Goal: Task Accomplishment & Management: Manage account settings

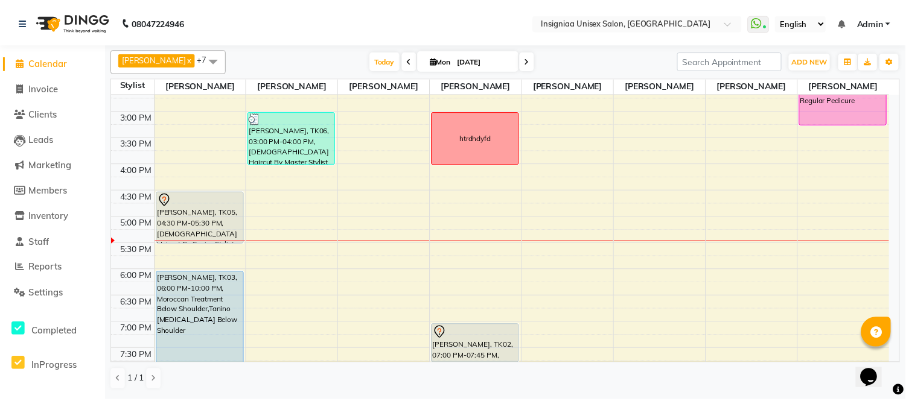
scroll to position [335, 0]
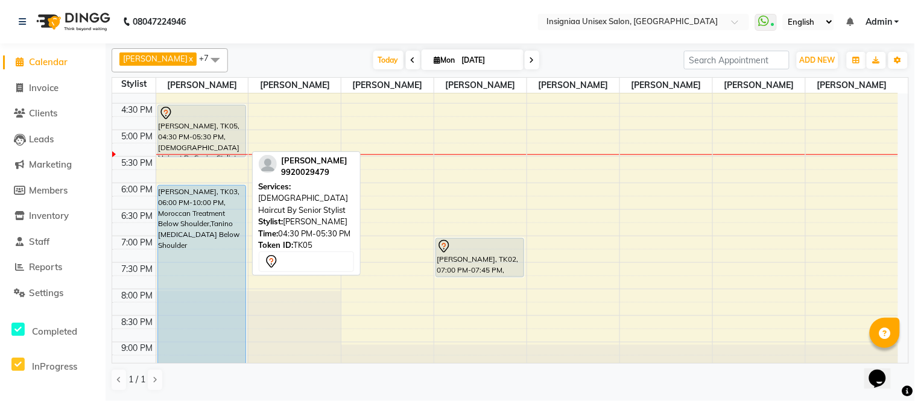
click at [202, 144] on div "[PERSON_NAME], TK05, 04:30 PM-05:30 PM, [DEMOGRAPHIC_DATA] Haircut By Senior St…" at bounding box center [201, 131] width 87 height 51
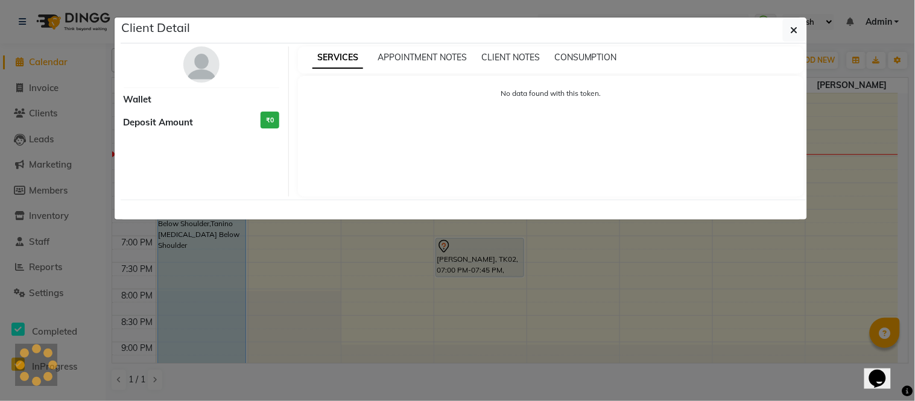
select select "7"
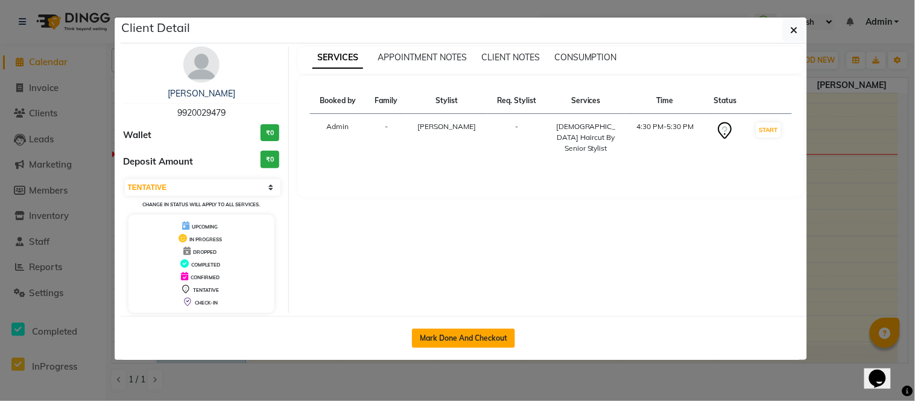
click at [437, 336] on button "Mark Done And Checkout" at bounding box center [463, 338] width 103 height 19
select select "service"
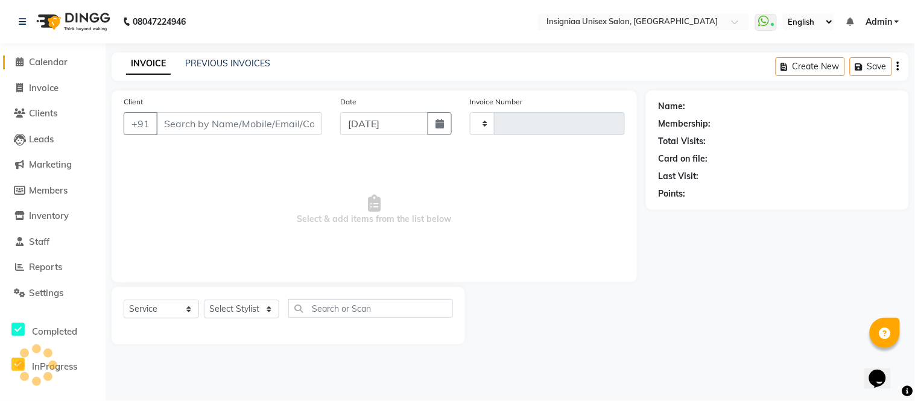
type input "2687"
select select "6999"
type input "9920029479"
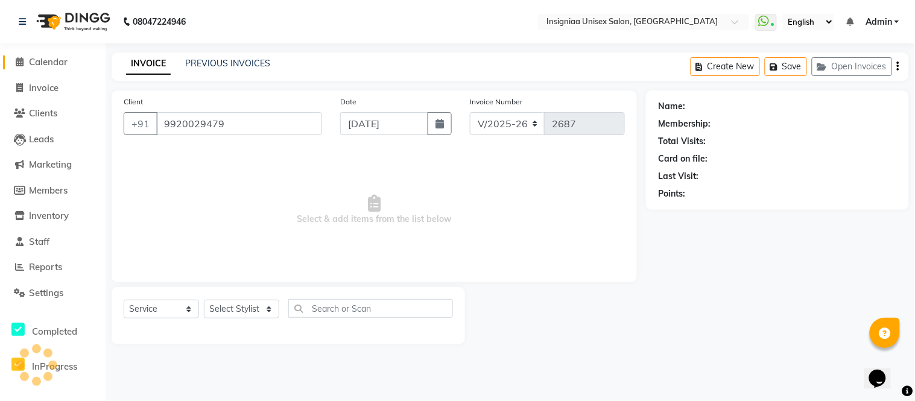
select select "58131"
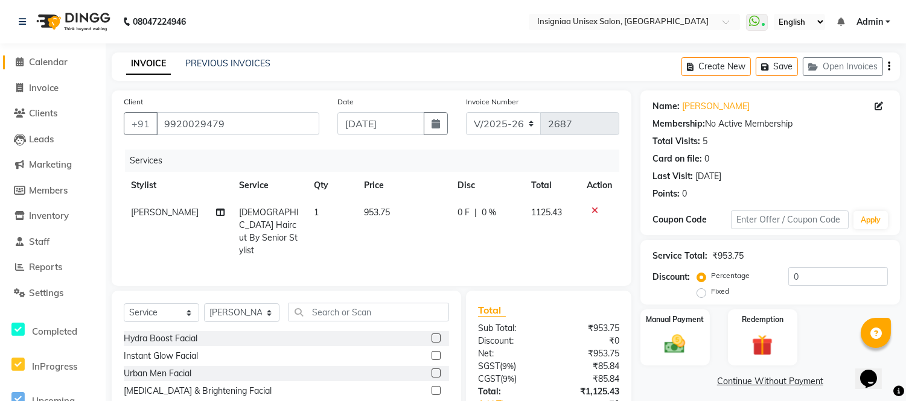
scroll to position [67, 0]
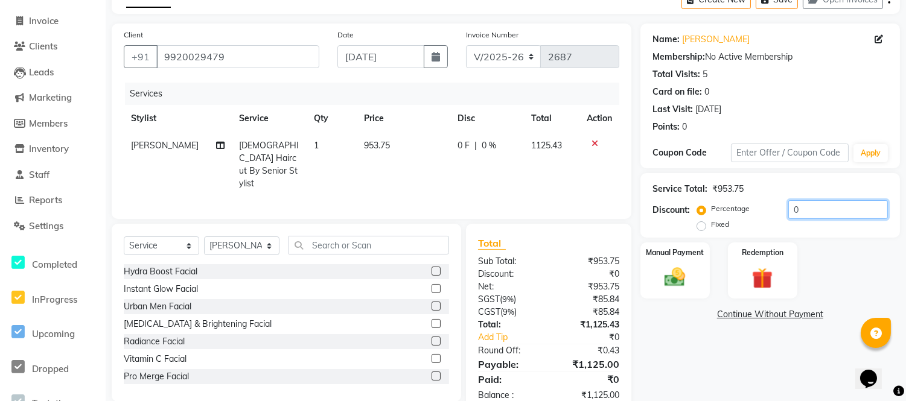
drag, startPoint x: 784, startPoint y: 203, endPoint x: 770, endPoint y: 206, distance: 14.7
click at [783, 204] on div "Percentage Fixed 0" at bounding box center [793, 216] width 188 height 33
type input "20"
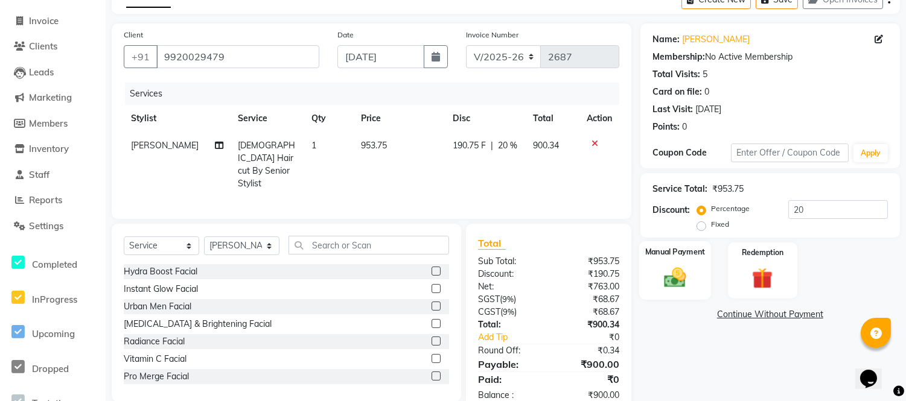
click at [704, 279] on div "Manual Payment" at bounding box center [674, 270] width 72 height 59
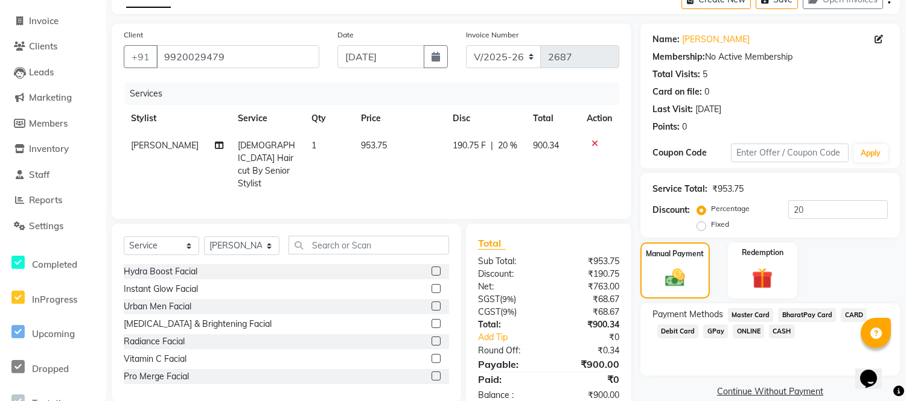
scroll to position [95, 0]
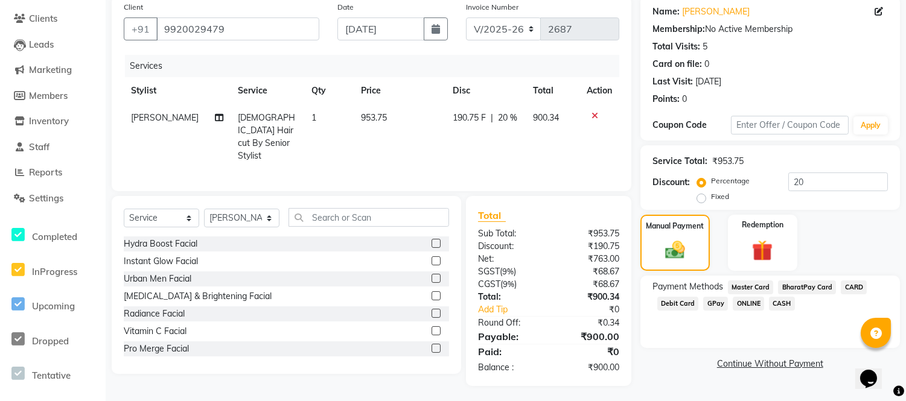
click at [780, 299] on span "CASH" at bounding box center [782, 304] width 26 height 14
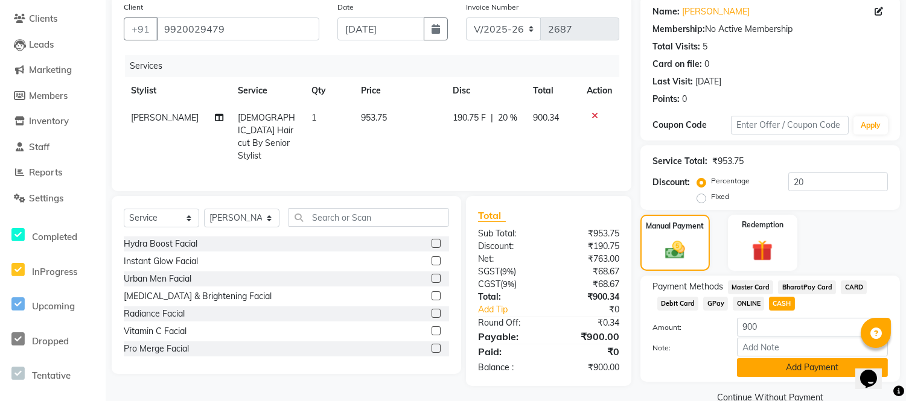
click at [792, 369] on button "Add Payment" at bounding box center [812, 367] width 151 height 19
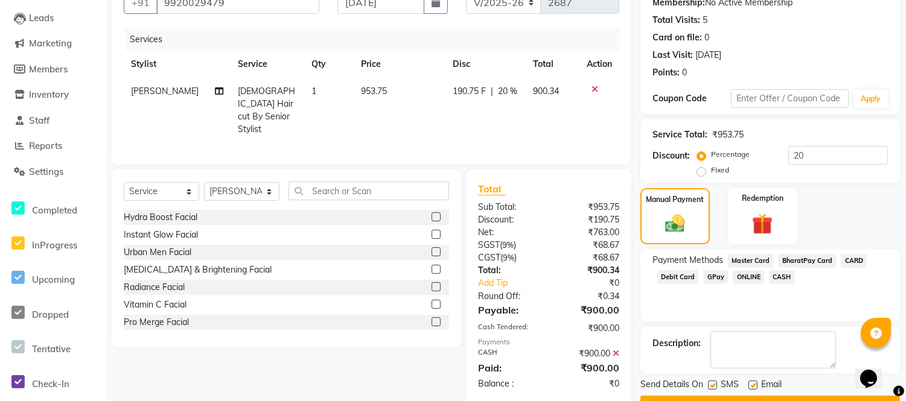
scroll to position [152, 0]
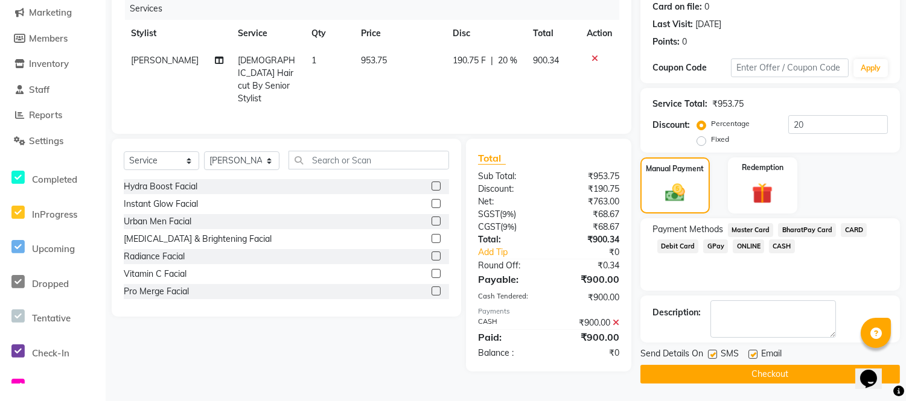
click at [753, 355] on label at bounding box center [752, 354] width 9 height 9
click at [753, 355] on input "checkbox" at bounding box center [752, 355] width 8 height 8
checkbox input "false"
click at [739, 371] on button "Checkout" at bounding box center [769, 374] width 259 height 19
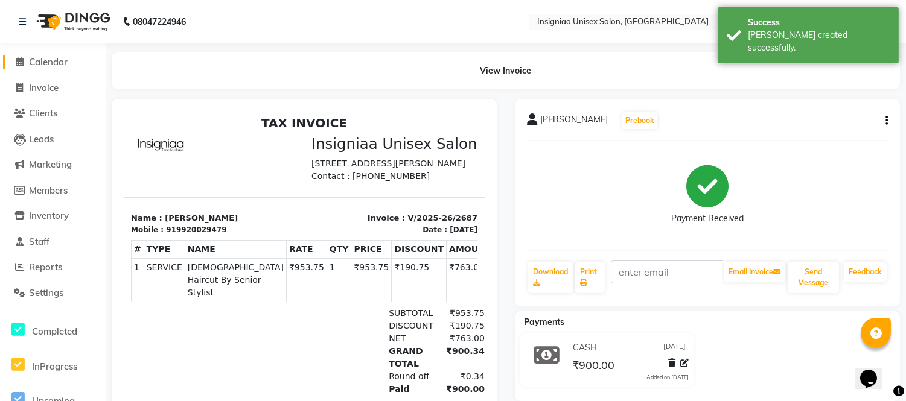
click at [62, 65] on span "Calendar" at bounding box center [48, 61] width 39 height 11
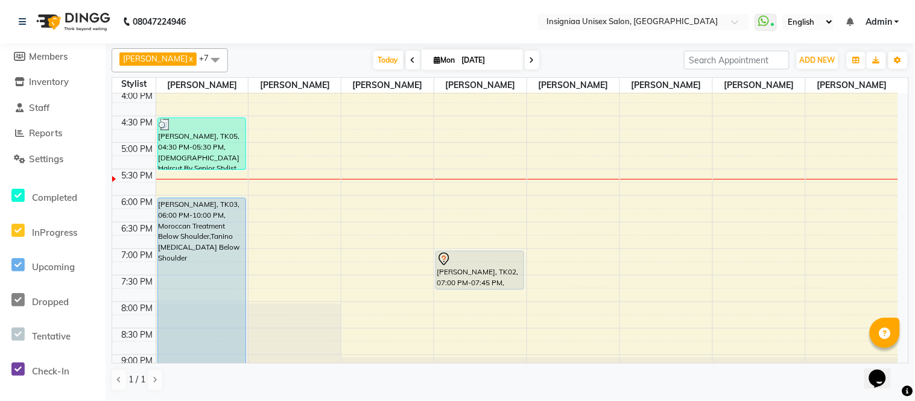
scroll to position [335, 0]
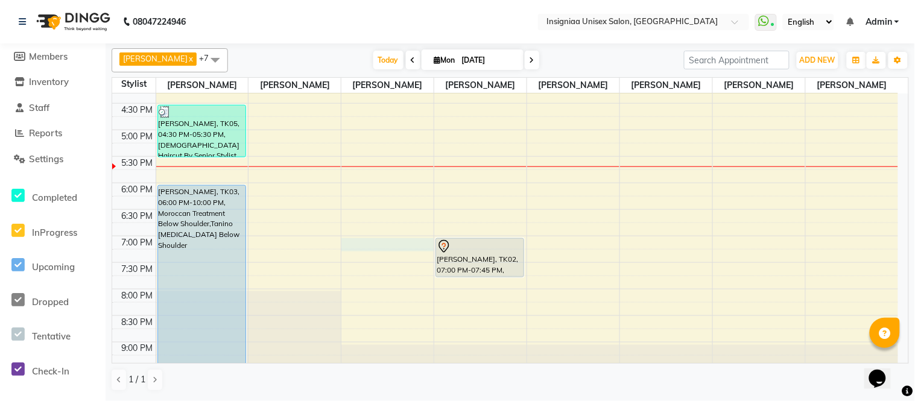
click at [370, 242] on div "10:00 AM 10:30 AM 11:00 AM 11:30 AM 12:00 PM 12:30 PM 1:00 PM 1:30 PM 2:00 PM 2…" at bounding box center [505, 77] width 786 height 637
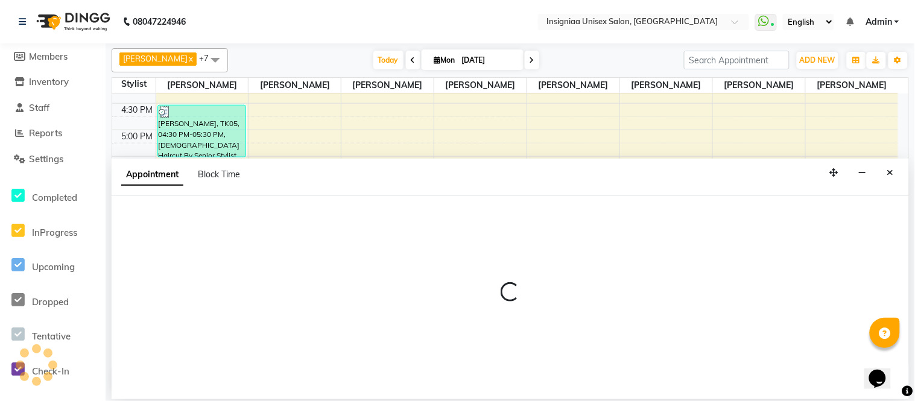
select select "58133"
select select "1140"
select select "tentative"
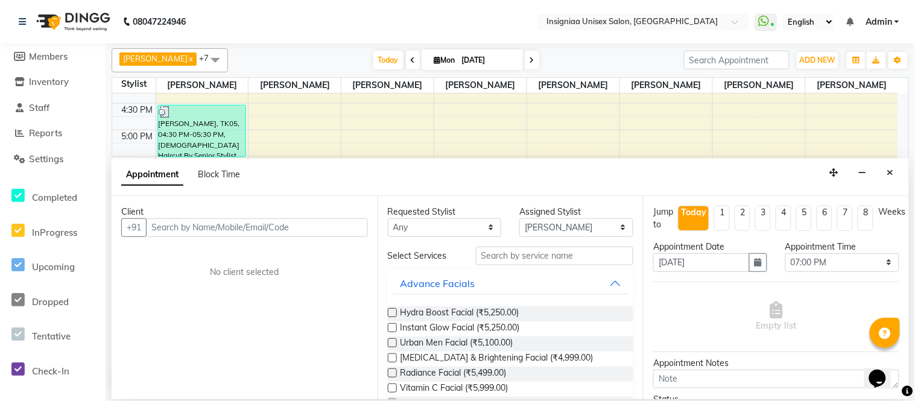
click at [352, 228] on input "text" at bounding box center [257, 227] width 222 height 19
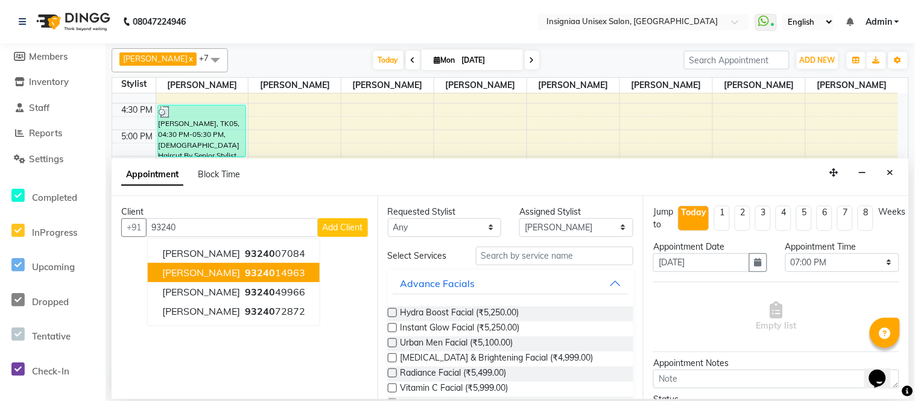
click at [270, 267] on ngb-highlight "93240 14963" at bounding box center [274, 273] width 63 height 12
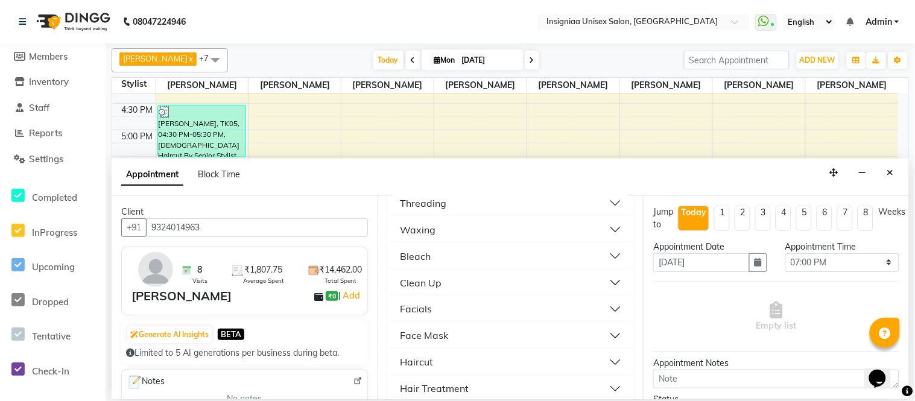
scroll to position [536, 0]
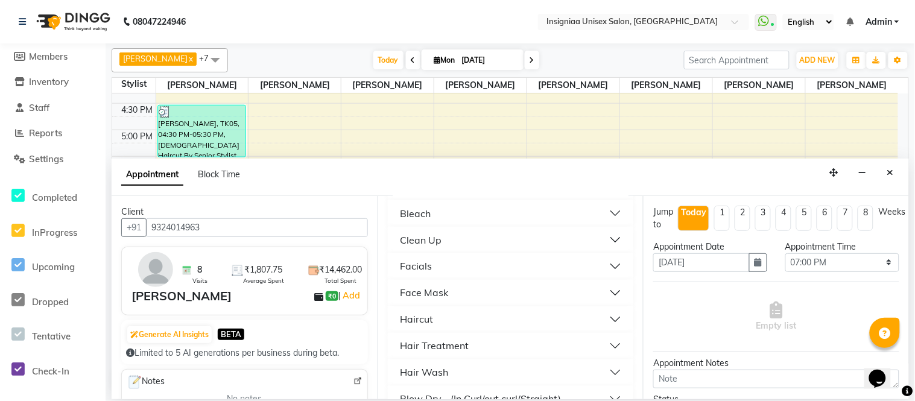
type input "9324014963"
click at [418, 317] on div "Haircut" at bounding box center [416, 320] width 33 height 14
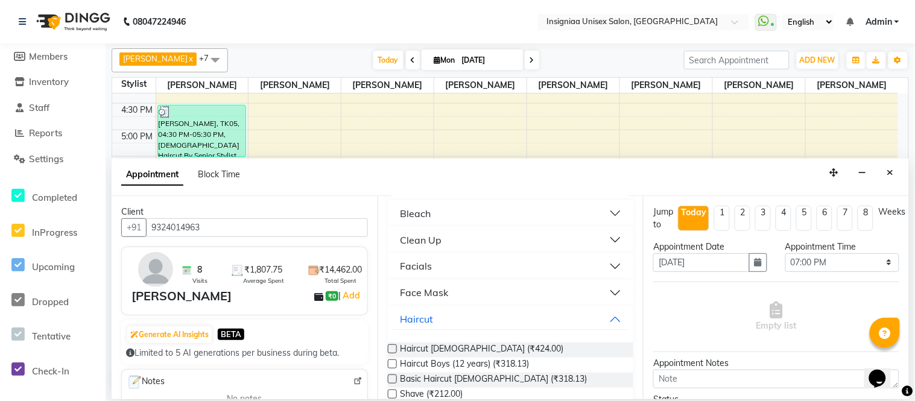
click at [396, 346] on label at bounding box center [392, 349] width 9 height 9
click at [396, 346] on input "checkbox" at bounding box center [392, 350] width 8 height 8
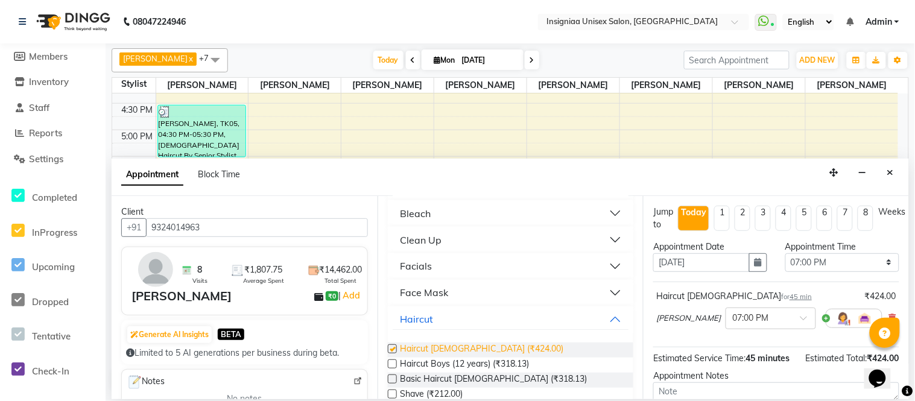
checkbox input "false"
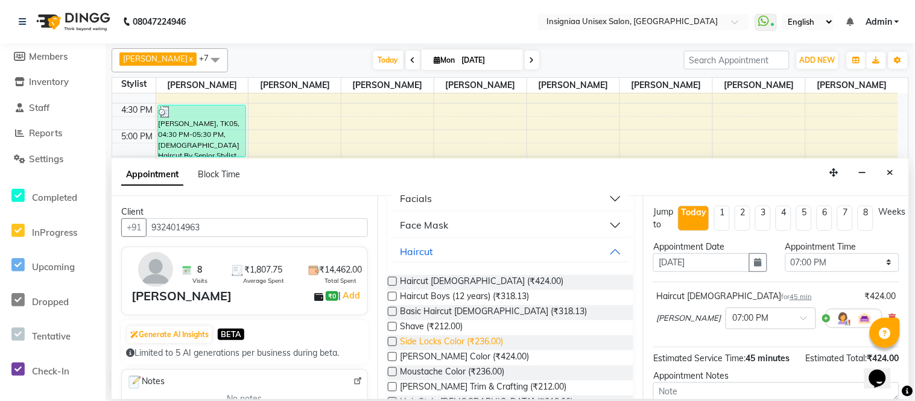
scroll to position [670, 0]
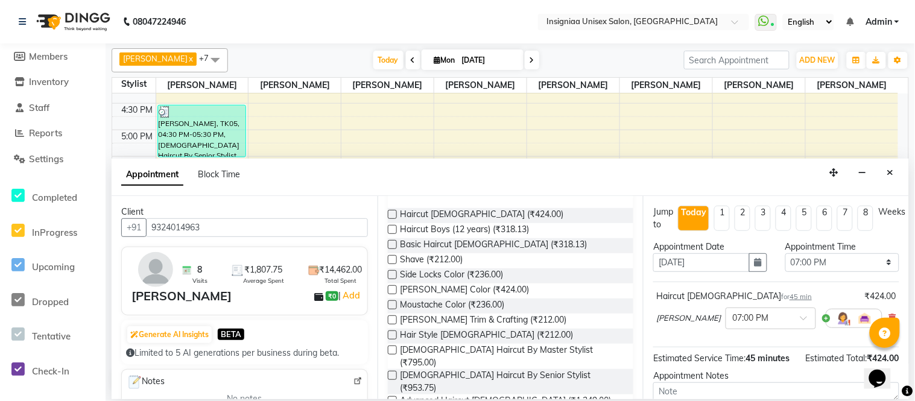
click at [394, 318] on label at bounding box center [392, 320] width 9 height 9
click at [394, 318] on input "checkbox" at bounding box center [392, 321] width 8 height 8
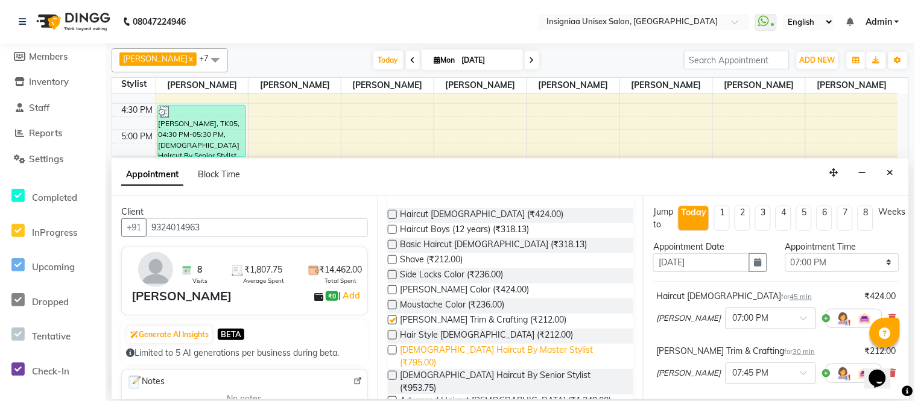
checkbox input "false"
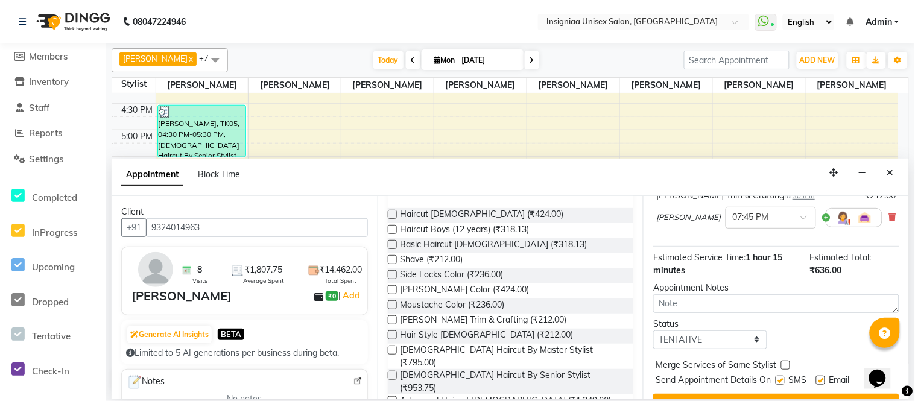
scroll to position [181, 0]
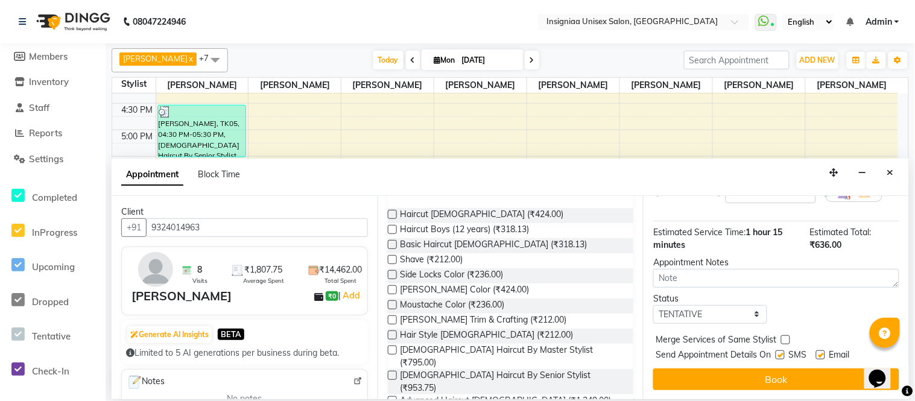
click at [822, 357] on label at bounding box center [820, 355] width 9 height 9
click at [822, 357] on input "checkbox" at bounding box center [820, 356] width 8 height 8
checkbox input "false"
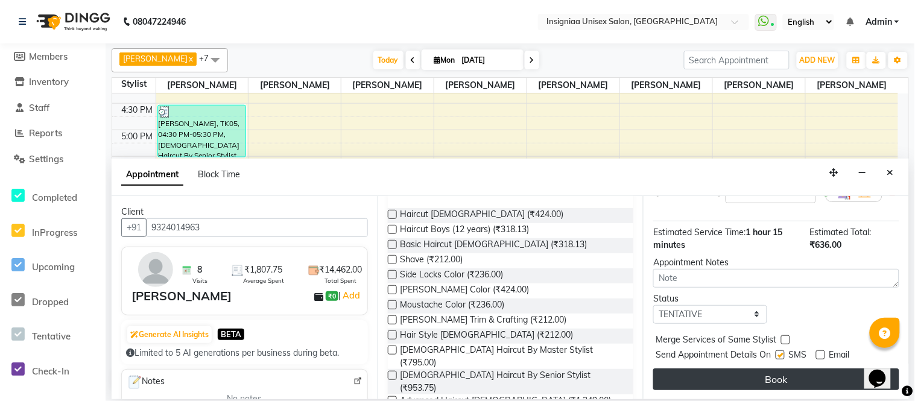
click at [821, 374] on button "Book" at bounding box center [777, 380] width 246 height 22
